Goal: Task Accomplishment & Management: Manage account settings

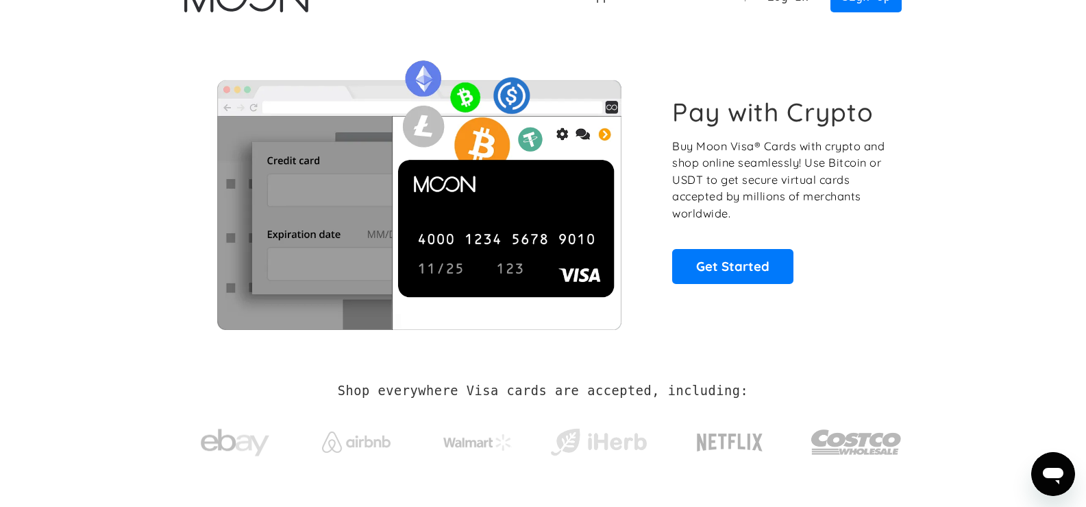
scroll to position [19, 0]
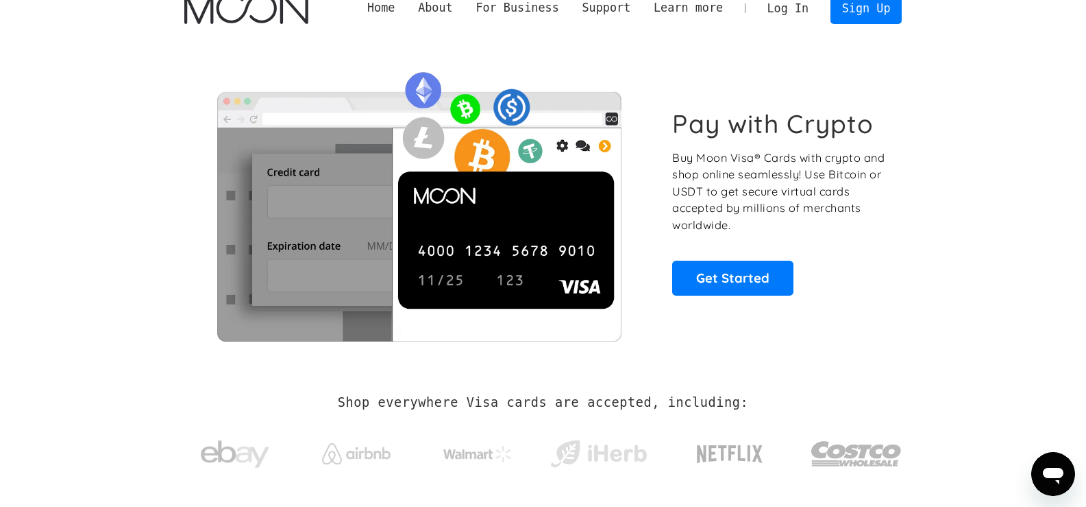
click at [781, 5] on link "Log In" at bounding box center [788, 8] width 64 height 30
